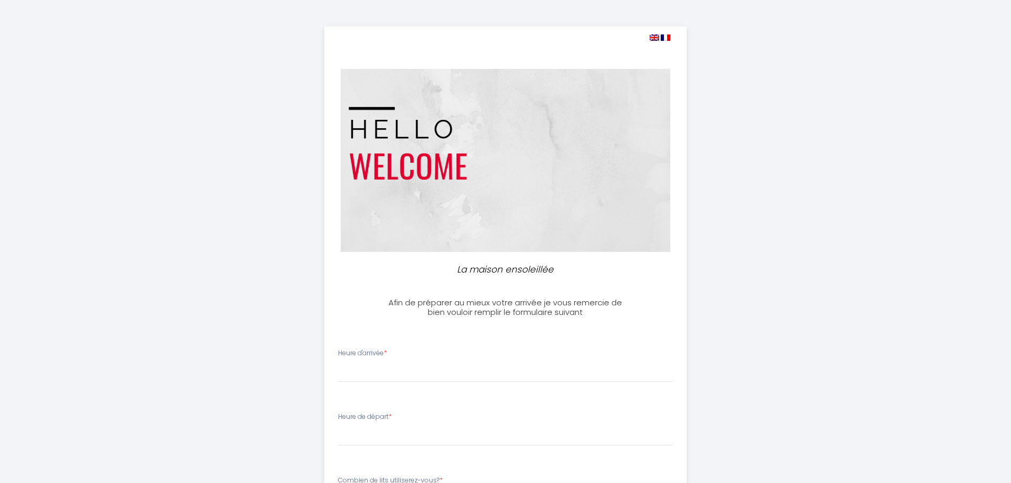
select select
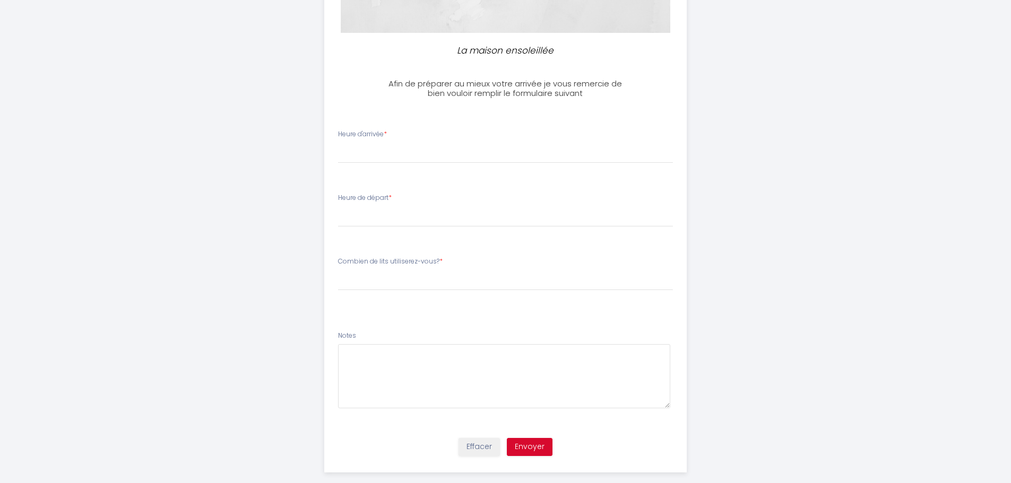
scroll to position [235, 0]
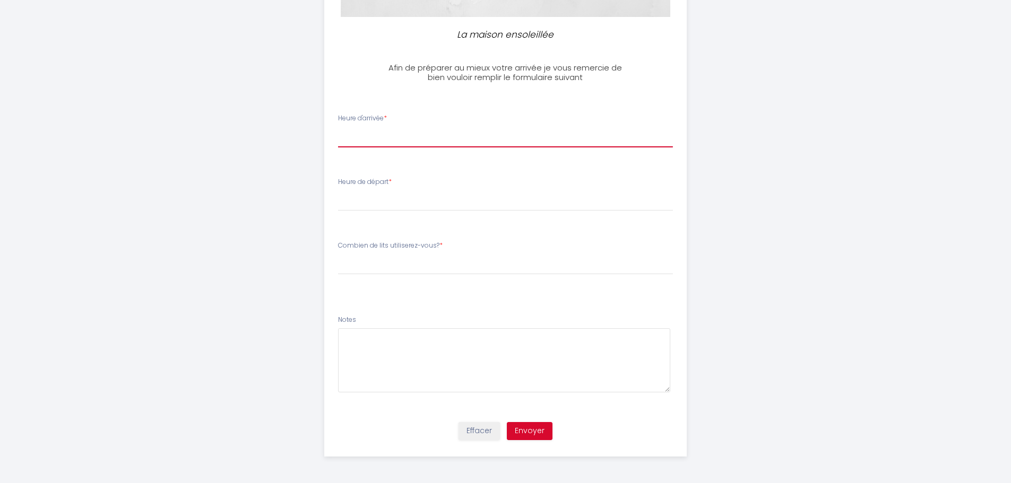
click at [372, 133] on select "16:00 16:30 17:00 17:30 18:00 18:30 19:00 19:30 20:00 20:30 21:00 21:30 22:00 2…" at bounding box center [505, 137] width 335 height 20
click at [291, 279] on div "La maison ensoleillée Afin de préparer au mieux votre arrivée je vous remercie …" at bounding box center [505, 124] width 543 height 719
click at [405, 136] on select "16:00 16:30 17:00 17:30 18:00 18:30 19:00 19:30 20:00 20:30 21:00 21:30 22:00 2…" at bounding box center [505, 137] width 335 height 20
click at [258, 271] on div "La maison ensoleillée Afin de préparer au mieux votre arrivée je vous remercie …" at bounding box center [505, 124] width 543 height 719
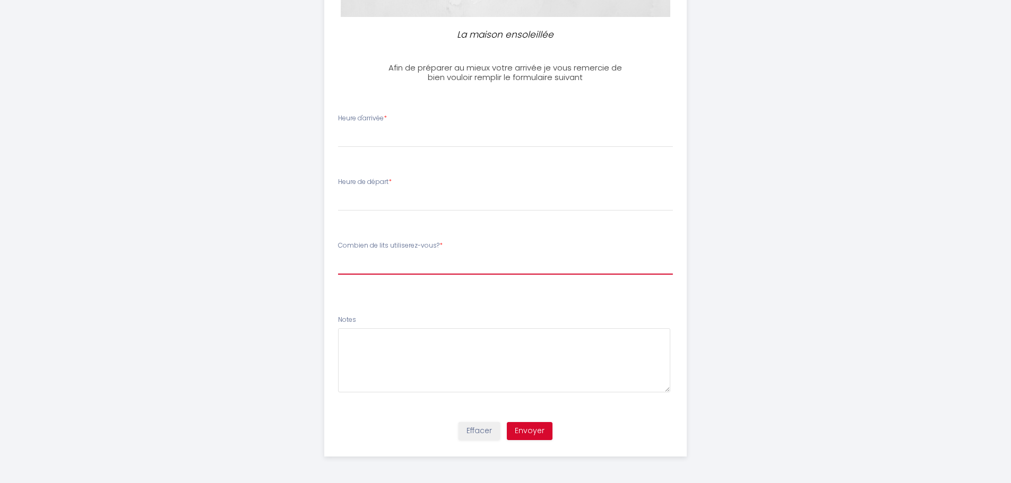
click at [367, 269] on select "[PERSON_NAME] de lits utiliserez-vous? 1 lit double 2 lits doubles 3 lits doubl…" at bounding box center [505, 265] width 335 height 20
select select "2 lits doubles"
click at [338, 255] on select "[PERSON_NAME] de lits utiliserez-vous? 1 lit double 2 lits doubles 3 lits doubl…" at bounding box center [505, 265] width 335 height 20
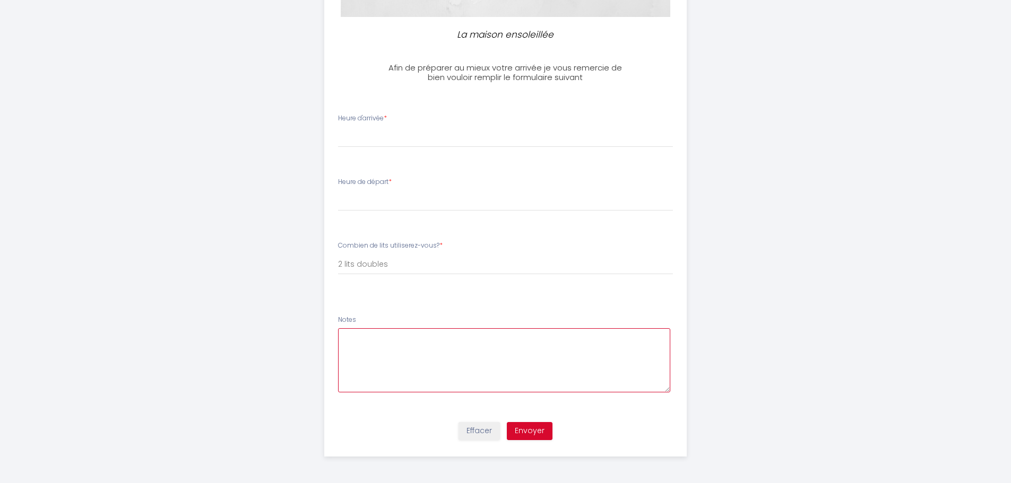
click at [361, 343] on textarea at bounding box center [504, 360] width 332 height 64
type textarea "Bonjour,"
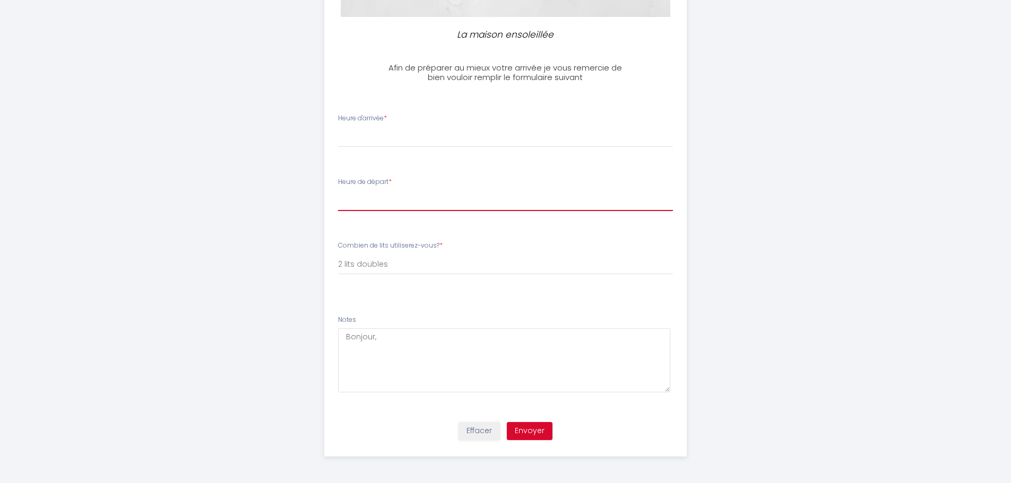
click at [354, 198] on select "00:00 00:30 01:00 01:30 02:00 02:30 03:00 03:30 04:00 04:30 05:00 05:30 06:00 0…" at bounding box center [505, 201] width 335 height 20
click at [378, 200] on select "00:00 00:30 01:00 01:30 02:00 02:30 03:00 03:30 04:00 04:30 05:00 05:30 06:00 0…" at bounding box center [505, 201] width 335 height 20
select select "10:00"
click at [338, 191] on select "00:00 00:30 01:00 01:30 02:00 02:30 03:00 03:30 04:00 04:30 05:00 05:30 06:00 0…" at bounding box center [505, 201] width 335 height 20
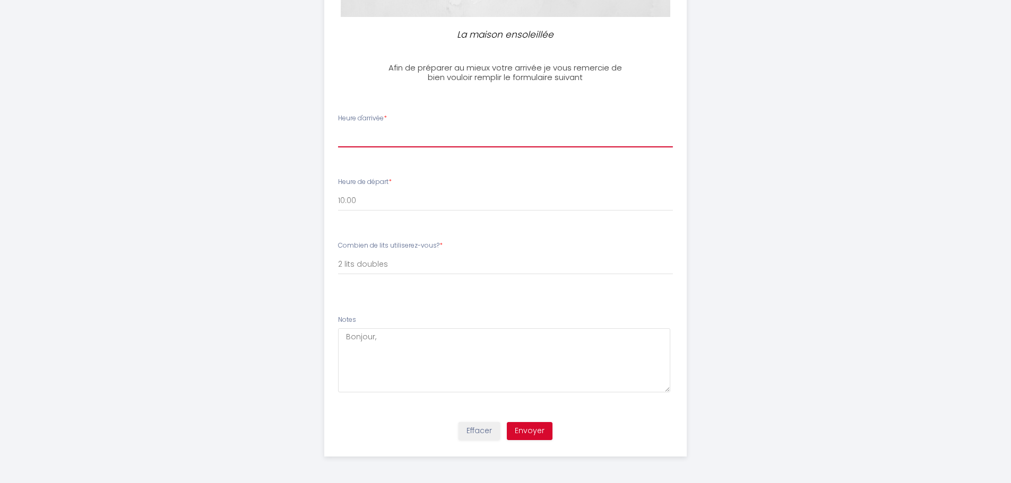
click at [357, 142] on select "16:00 16:30 17:00 17:30 18:00 18:30 19:00 19:30 20:00 20:30 21:00 21:30 22:00 2…" at bounding box center [505, 137] width 335 height 20
click at [751, 334] on div "La maison ensoleillée Afin de préparer au mieux votre arrivée je vous remercie …" at bounding box center [505, 124] width 543 height 719
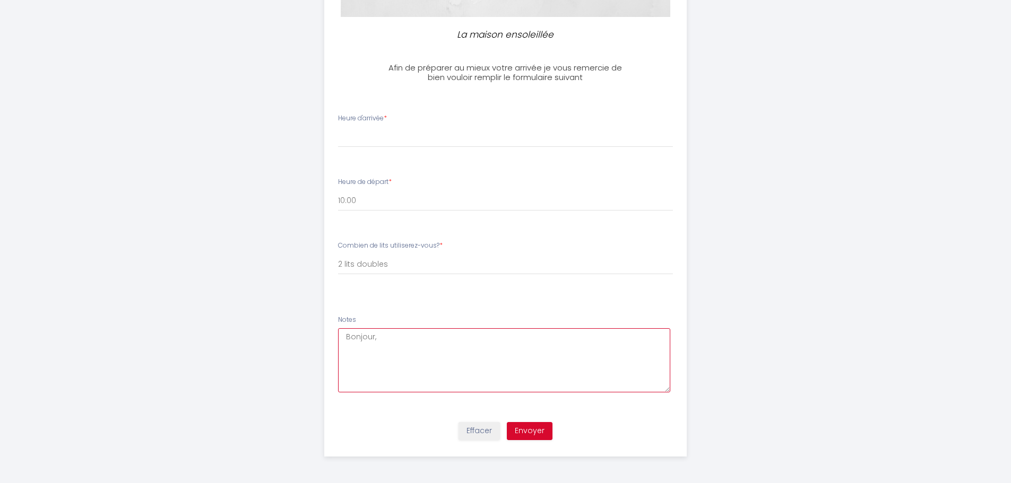
click at [383, 341] on textarea "Bonjour," at bounding box center [504, 360] width 332 height 64
click at [418, 355] on textarea "Bonjour, Pour vous informez, que pour la récupération des clés se sera mes pare…" at bounding box center [504, 360] width 332 height 64
type textarea "Bonjour, Pour vous informez, que pour la récupération des clés se sera mes pare…"
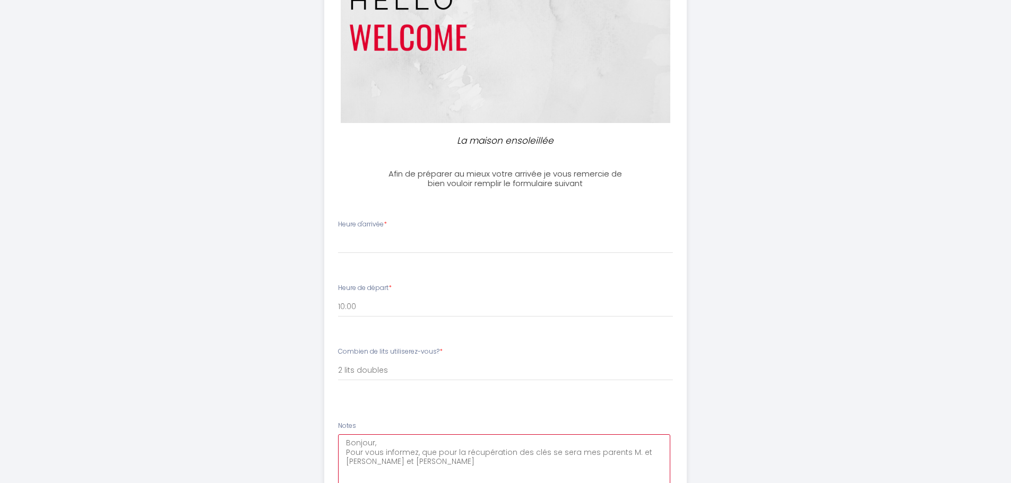
scroll to position [0, 0]
